Goal: Check status: Check status

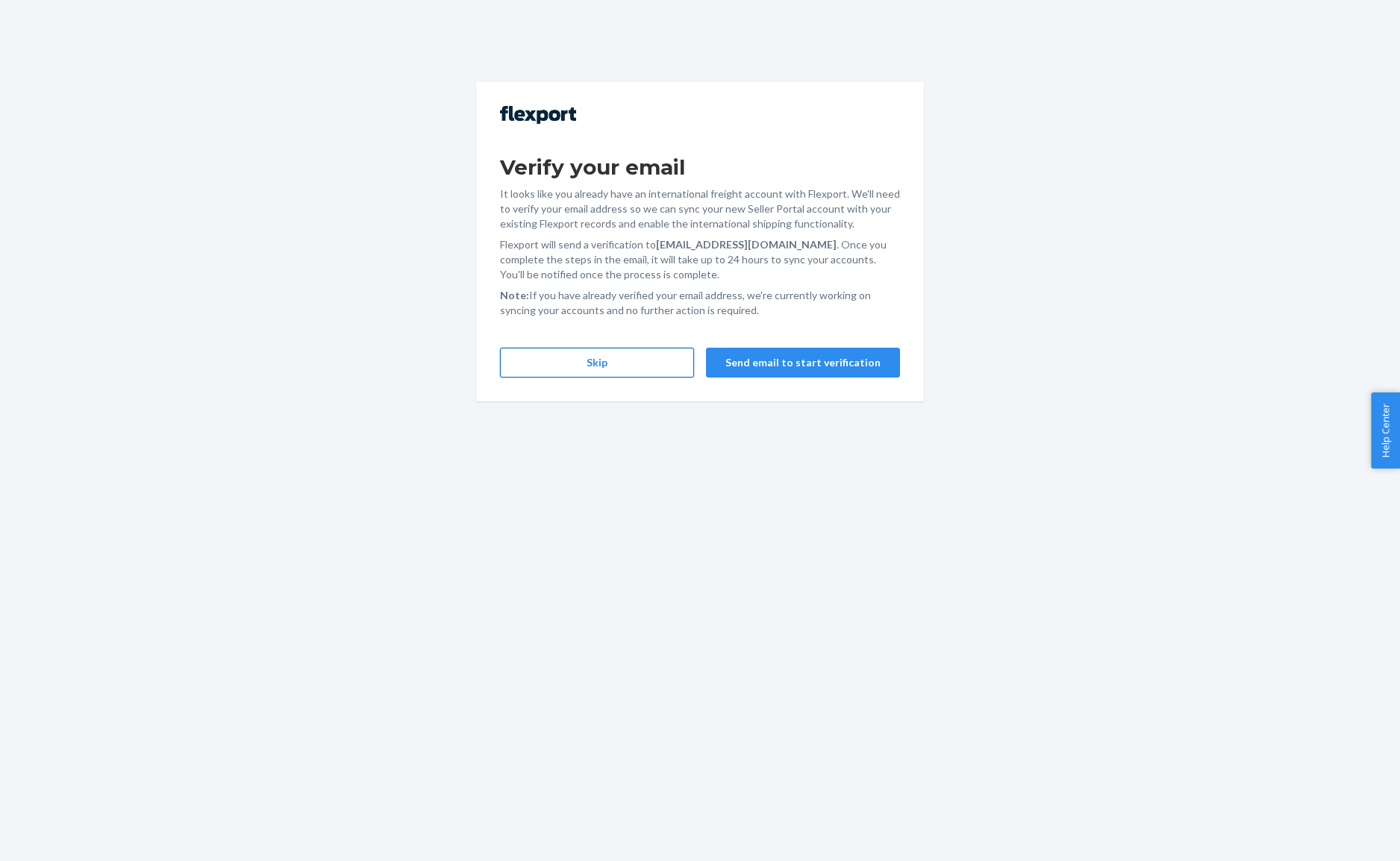
click at [629, 352] on button "Skip" at bounding box center [596, 363] width 194 height 30
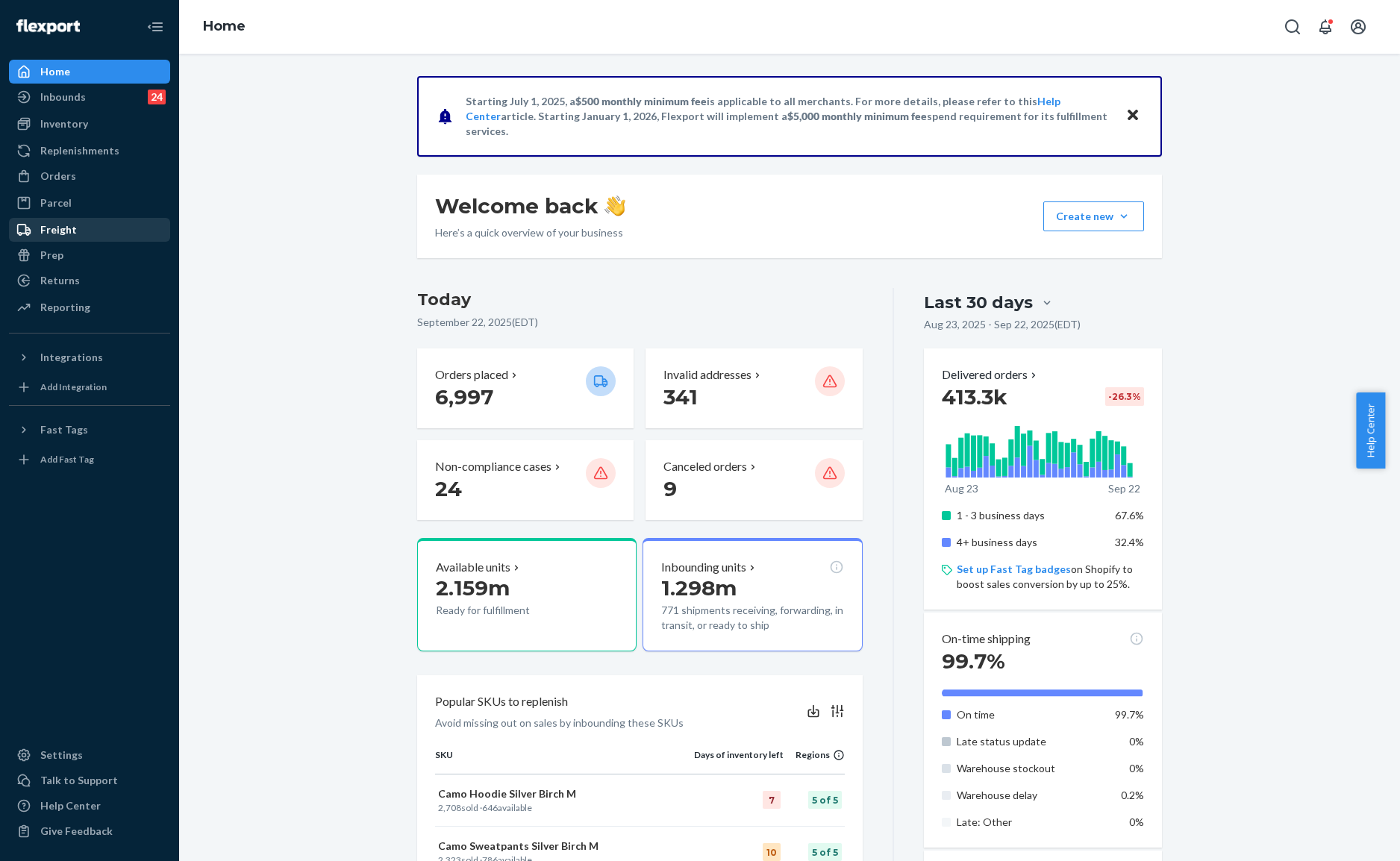
click at [85, 226] on div "Freight" at bounding box center [90, 230] width 159 height 21
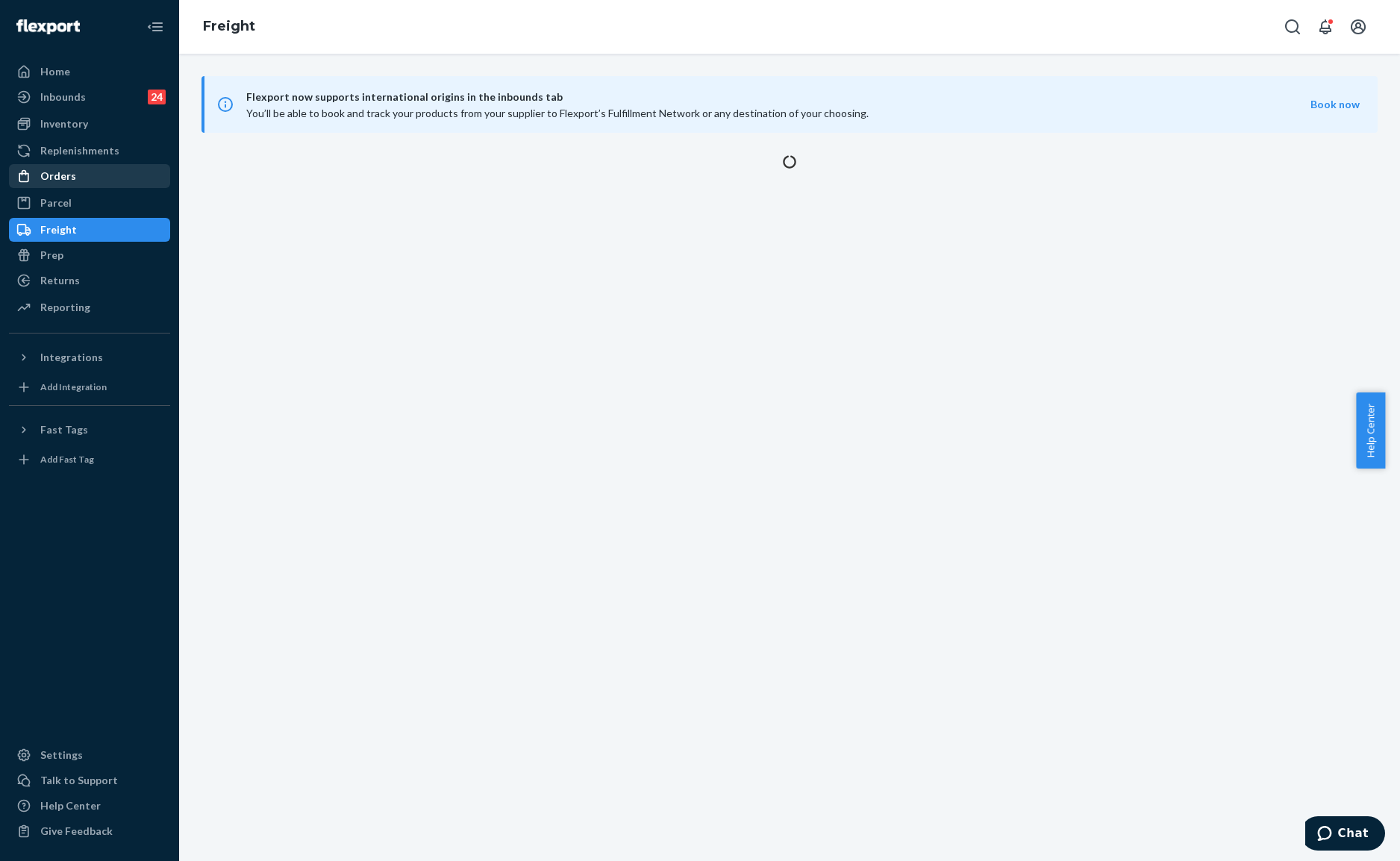
click at [79, 176] on div "Orders" at bounding box center [90, 175] width 159 height 21
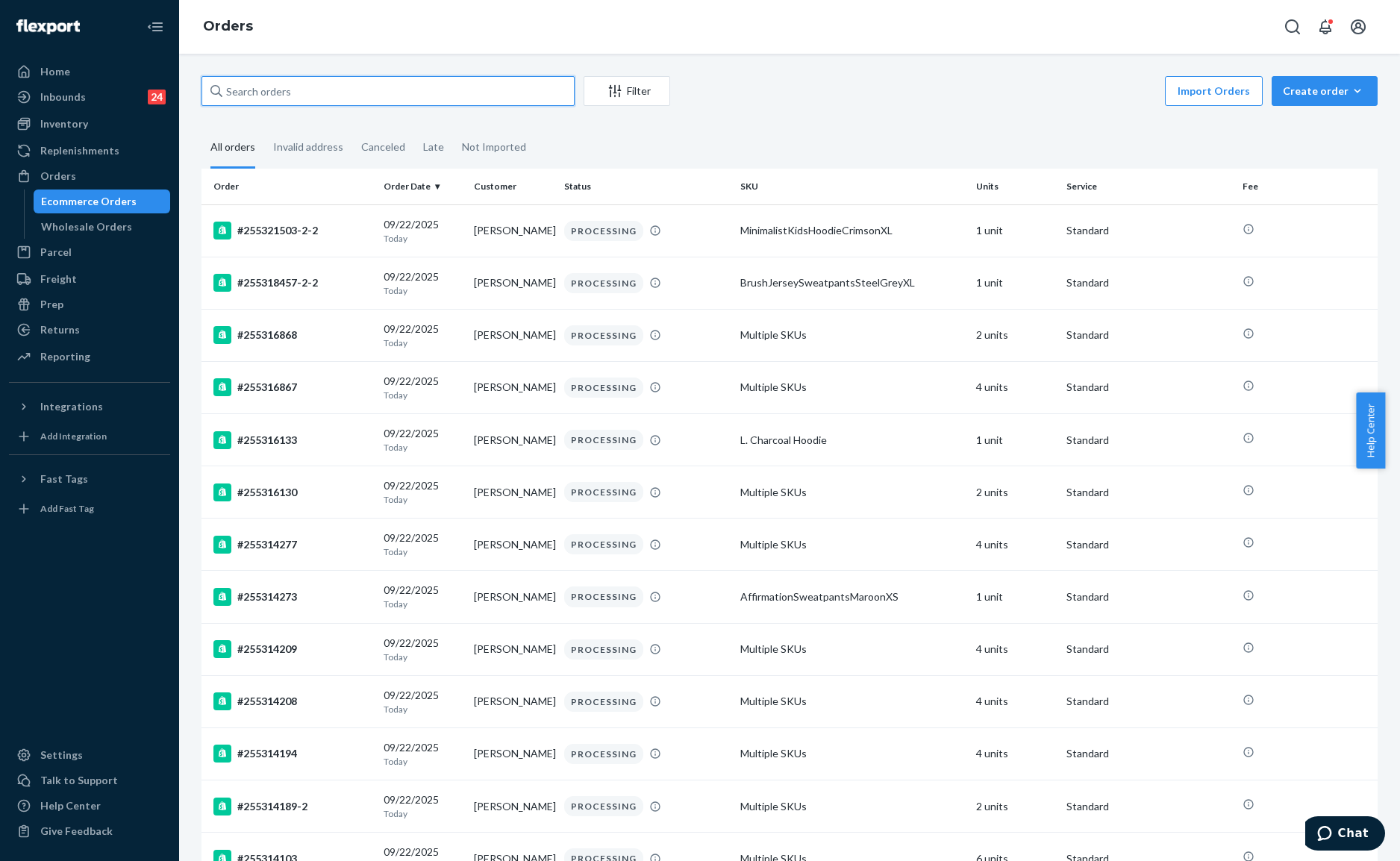
click at [310, 88] on input "text" at bounding box center [387, 91] width 373 height 30
paste input "#254898398"
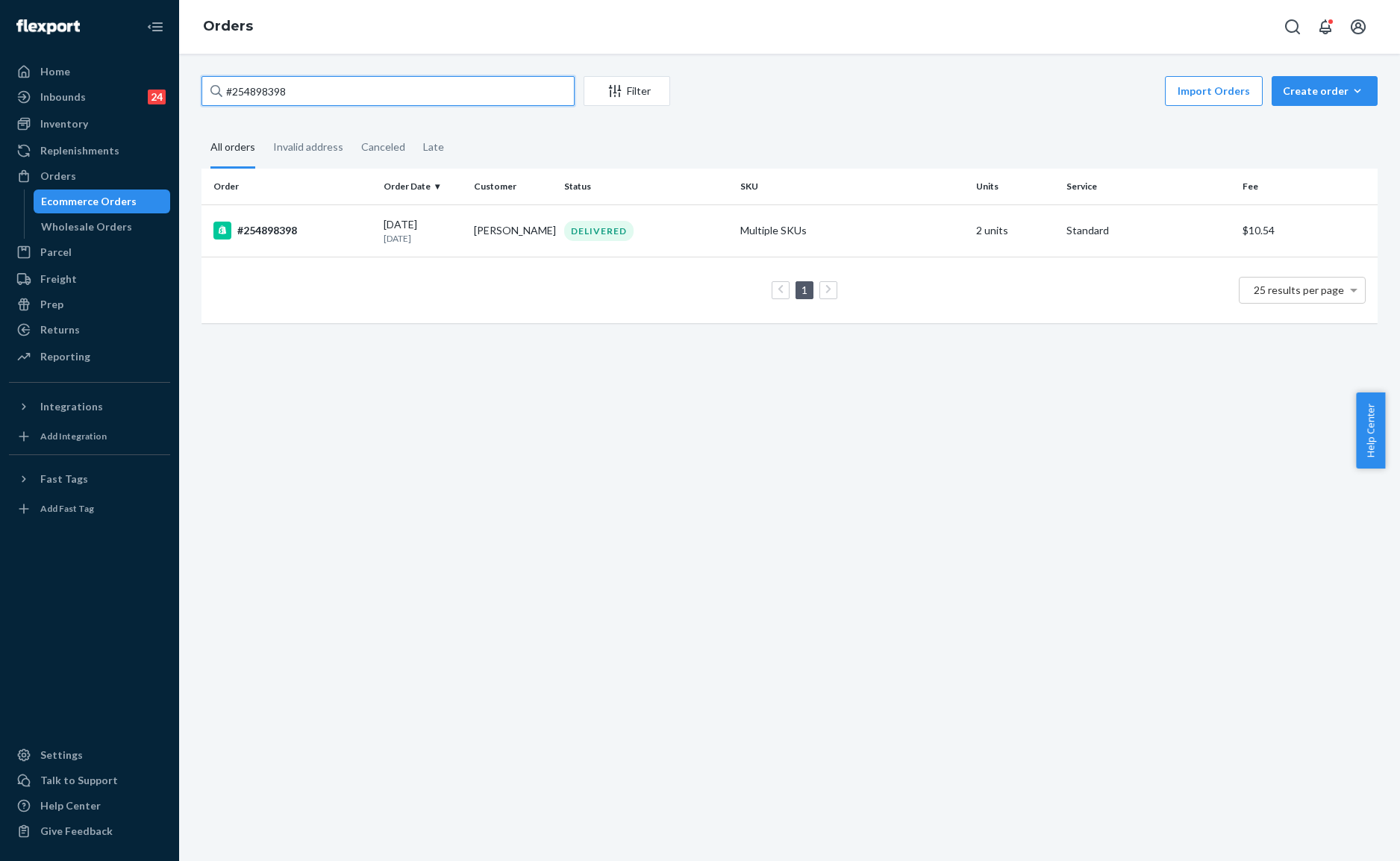
click at [324, 90] on input "#254898398" at bounding box center [387, 91] width 373 height 30
paste input "5229694"
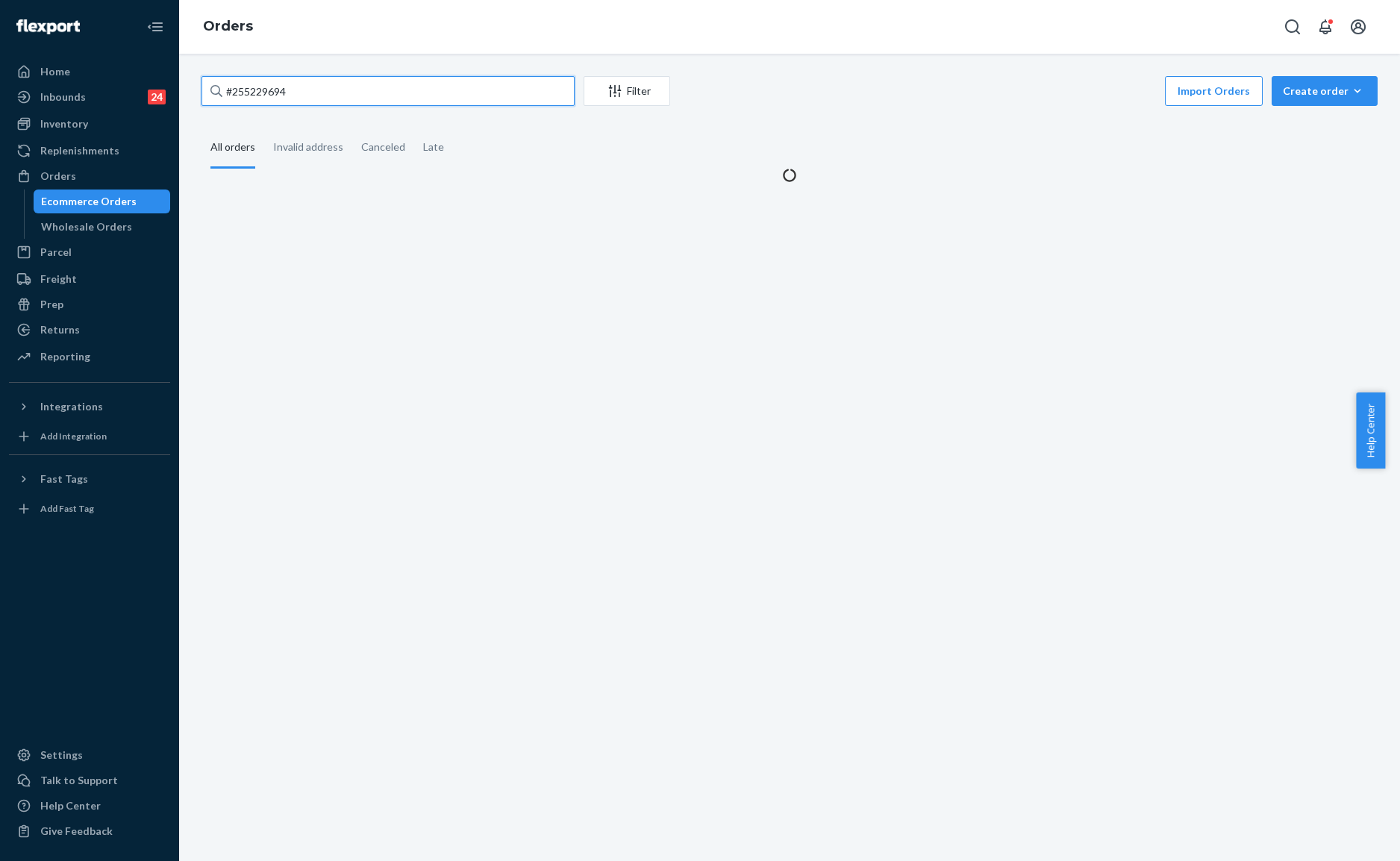
type input "#255229694"
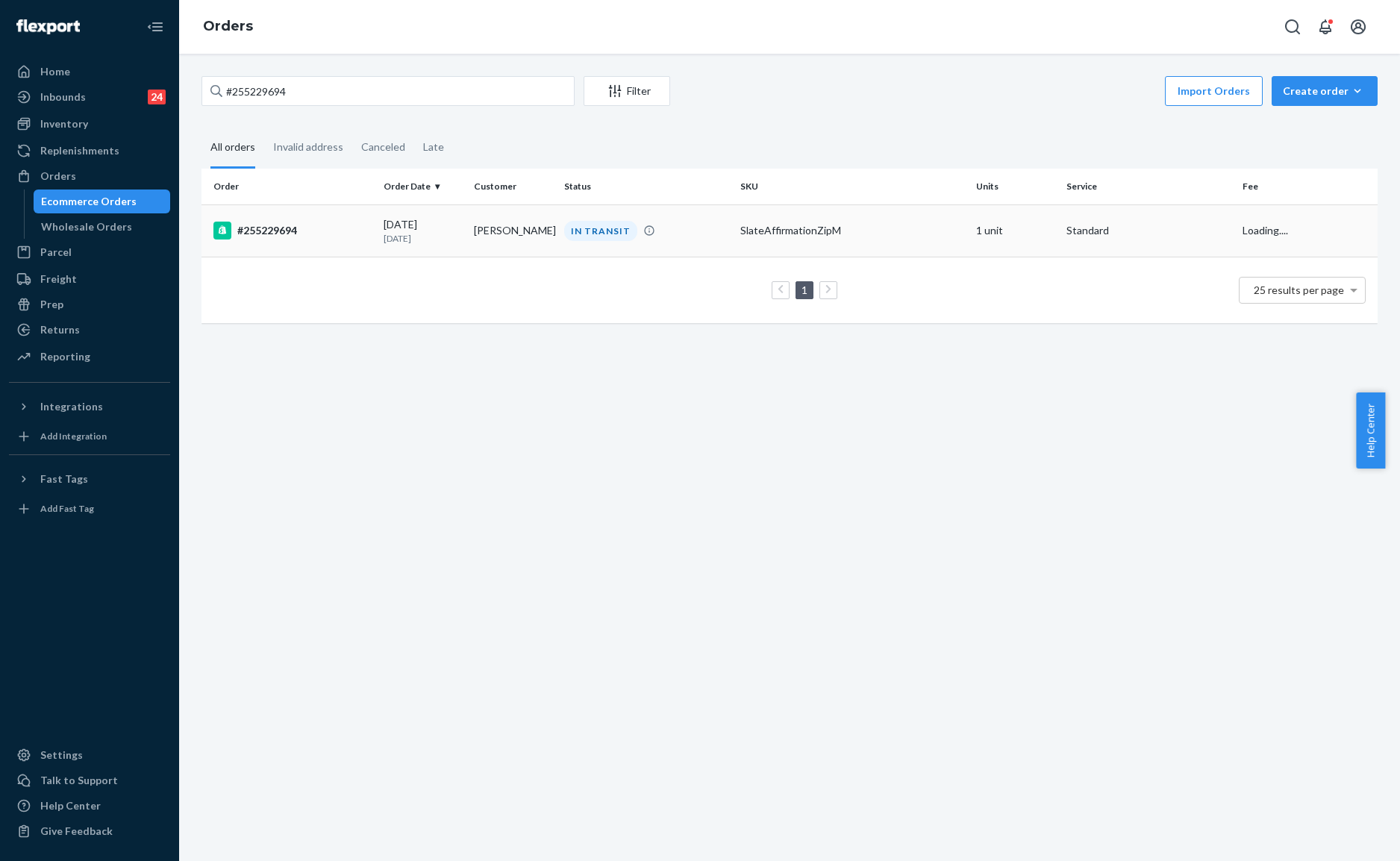
click at [660, 235] on div "IN TRANSIT" at bounding box center [645, 231] width 170 height 20
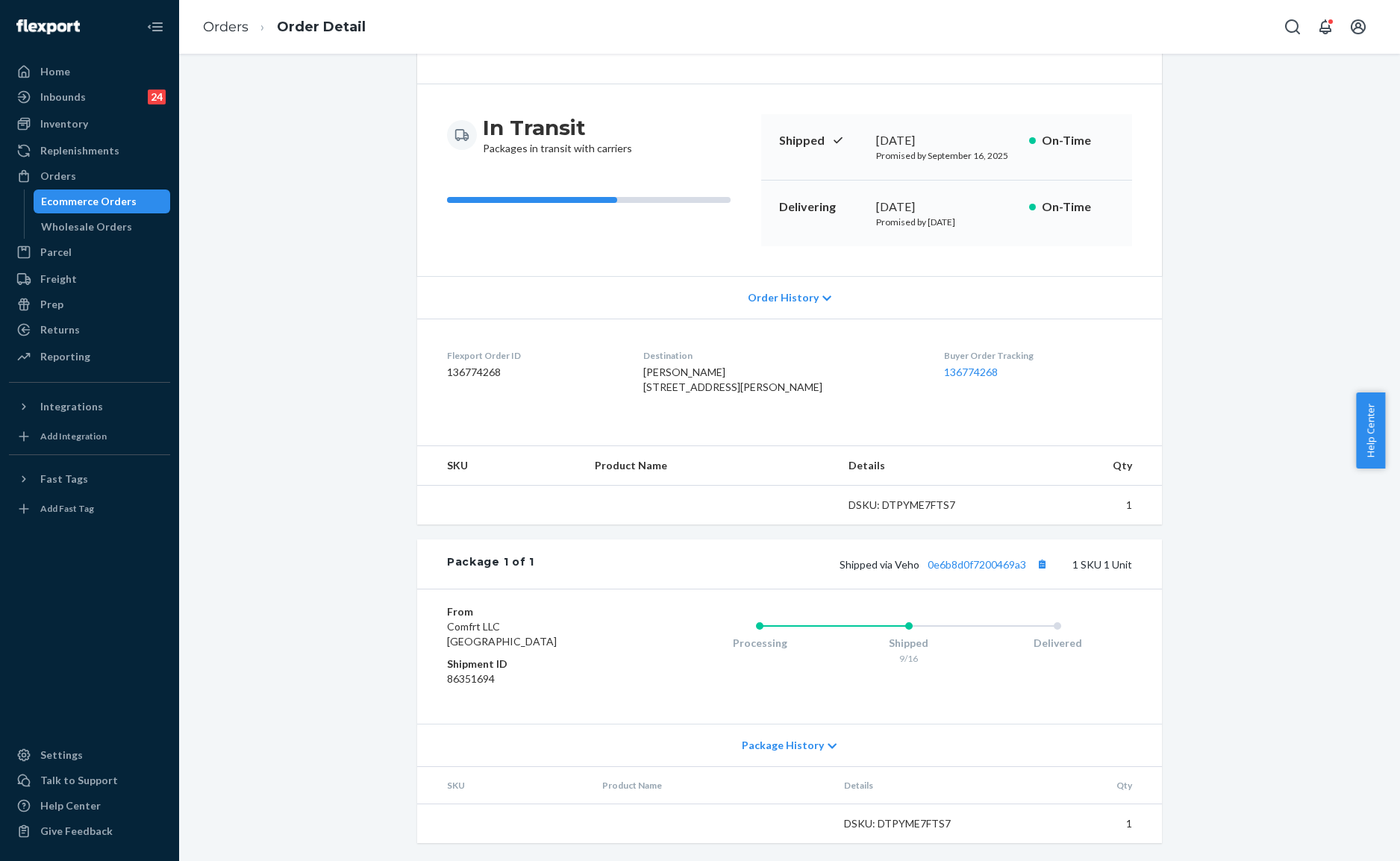
scroll to position [130, 0]
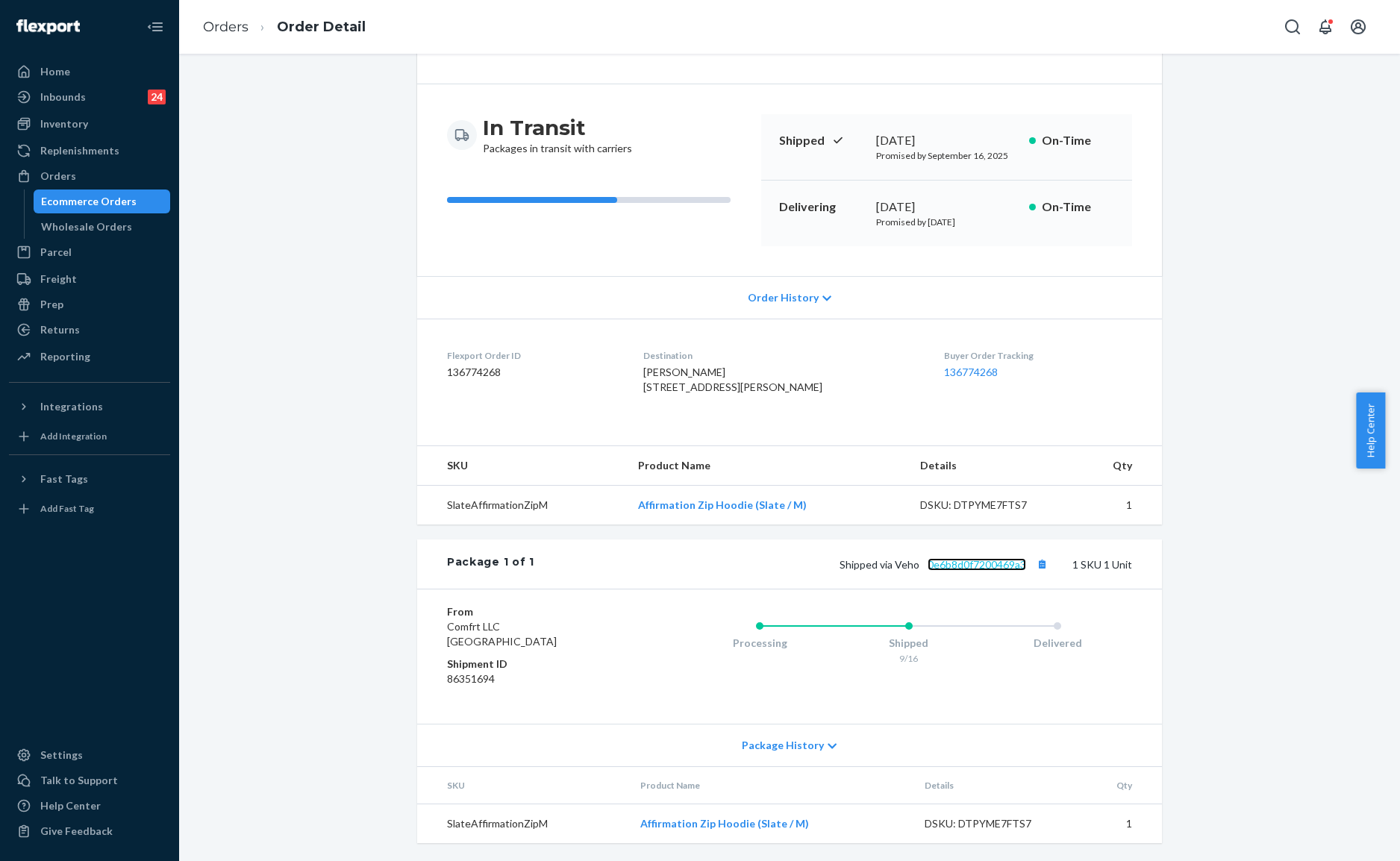
click at [985, 560] on link "0e6b8d0f7200469a3" at bounding box center [976, 563] width 99 height 13
click at [223, 23] on link "Orders" at bounding box center [226, 27] width 45 height 17
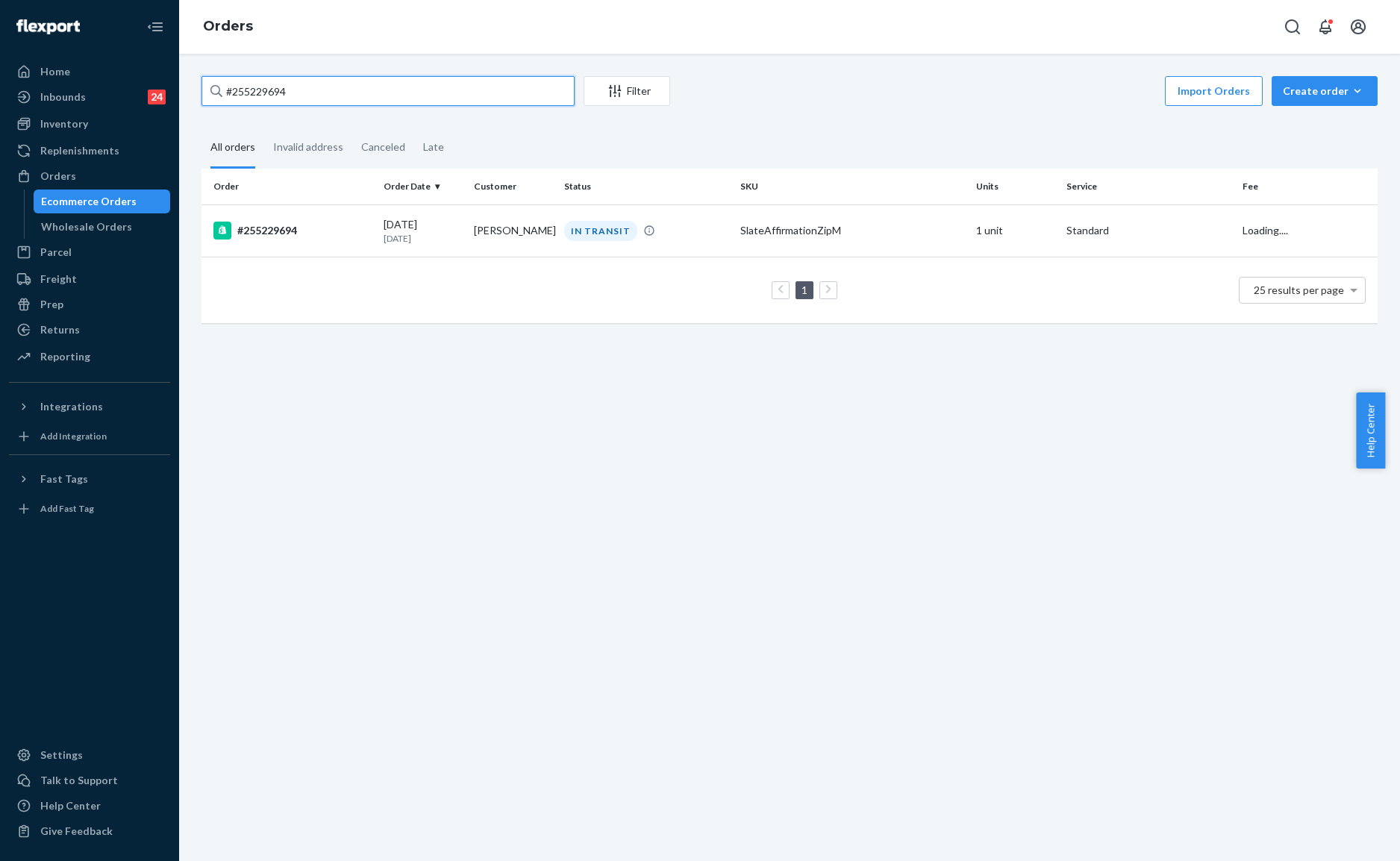
click at [458, 82] on input "#255229694" at bounding box center [387, 91] width 373 height 30
paste input "175080"
type input "#255175080"
click at [513, 241] on td "[PERSON_NAME]" at bounding box center [513, 230] width 91 height 52
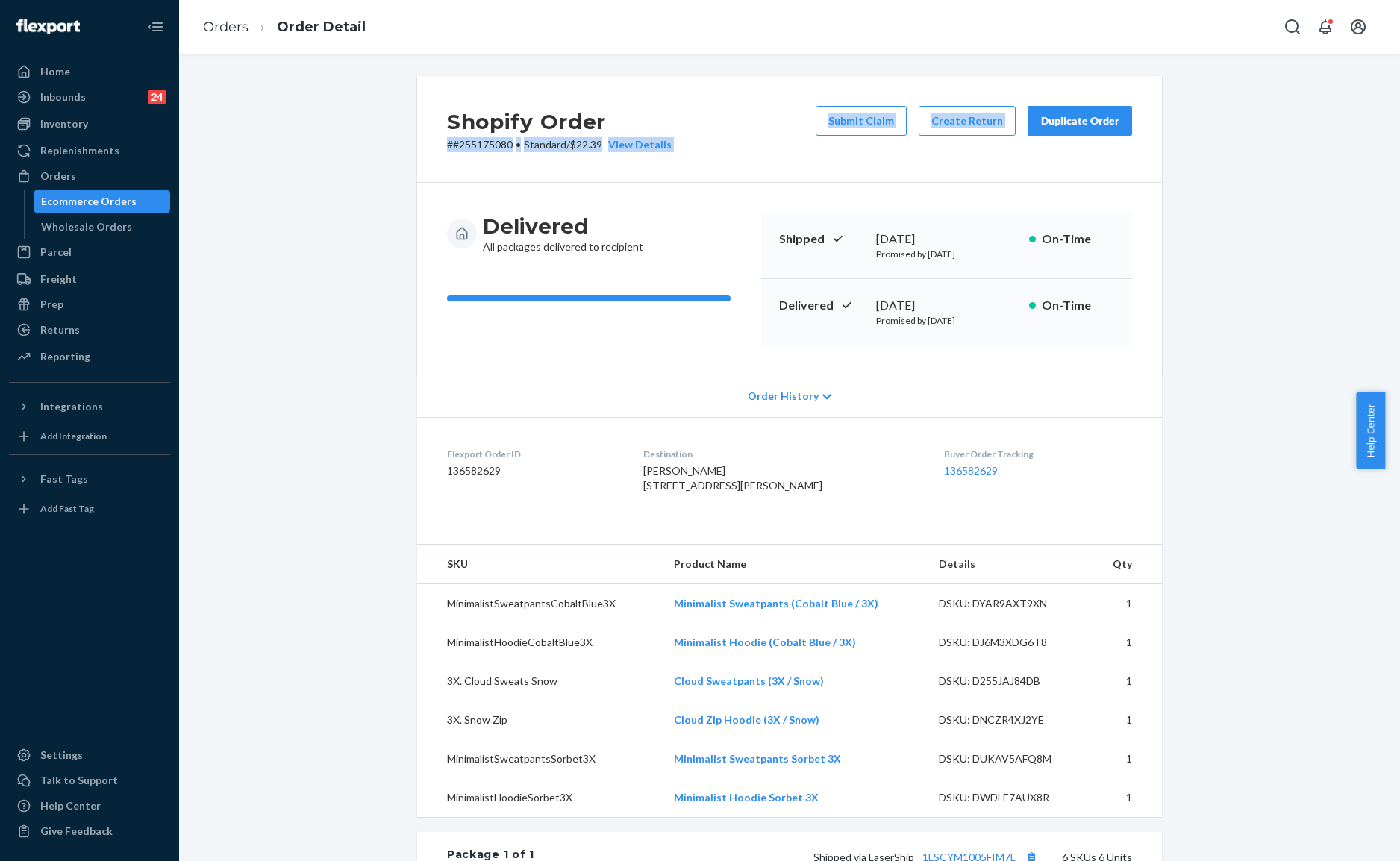
click at [244, 168] on div "Shopify Order # #255175080 • Standard / $22.39 View Details Submit Claim Create…" at bounding box center [789, 711] width 1198 height 1271
